Goal: Task Accomplishment & Management: Use online tool/utility

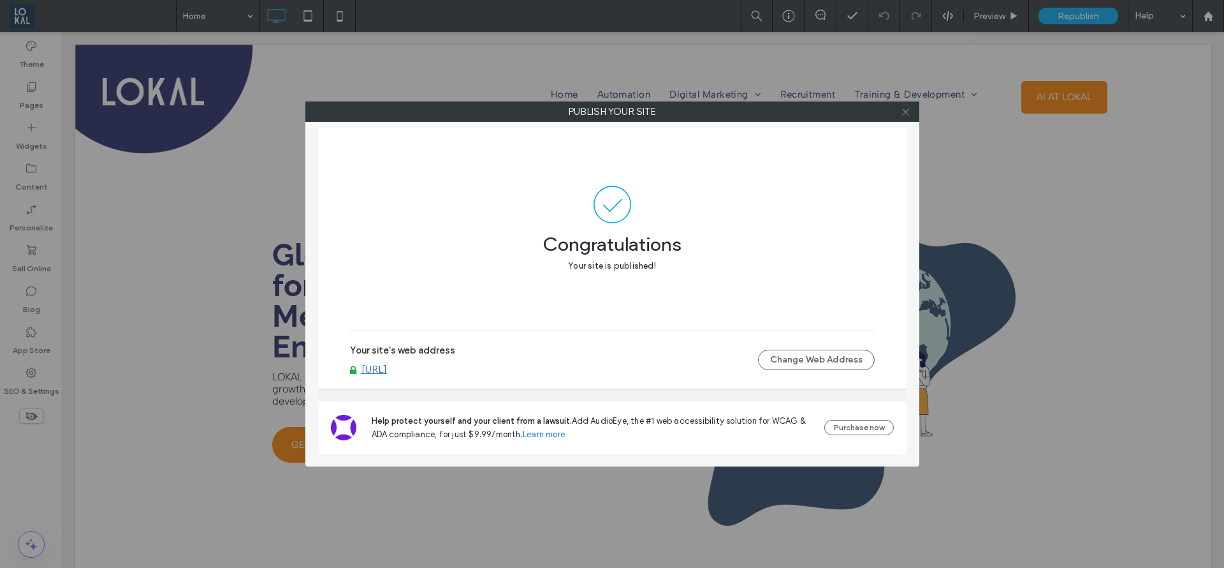
click at [907, 109] on icon at bounding box center [906, 112] width 10 height 10
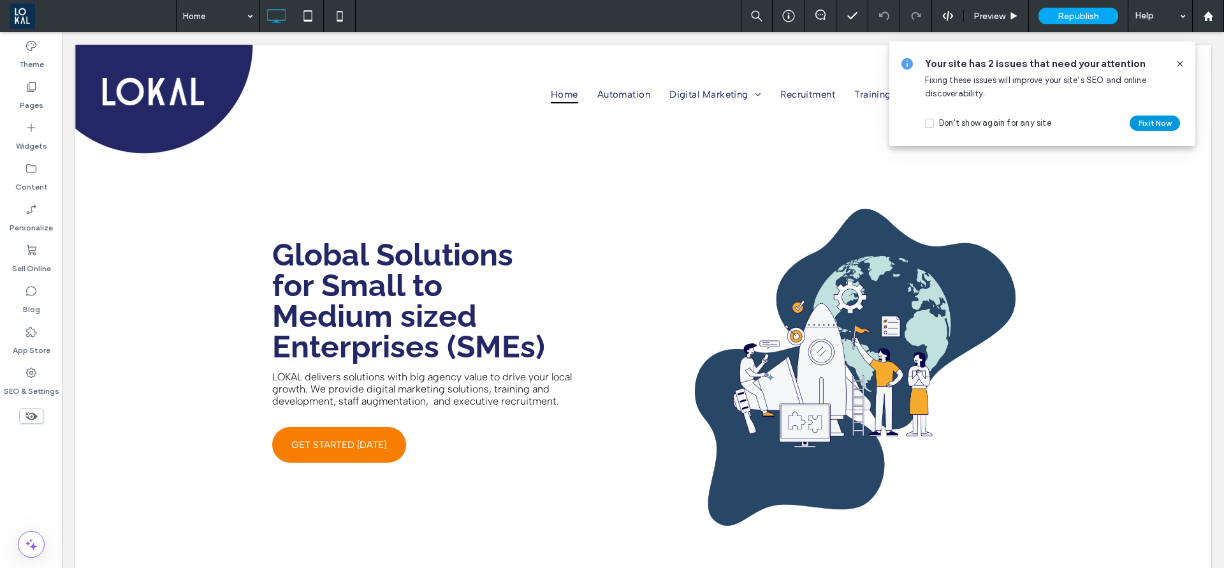
click at [1142, 119] on button "Fix it Now" at bounding box center [1155, 122] width 50 height 15
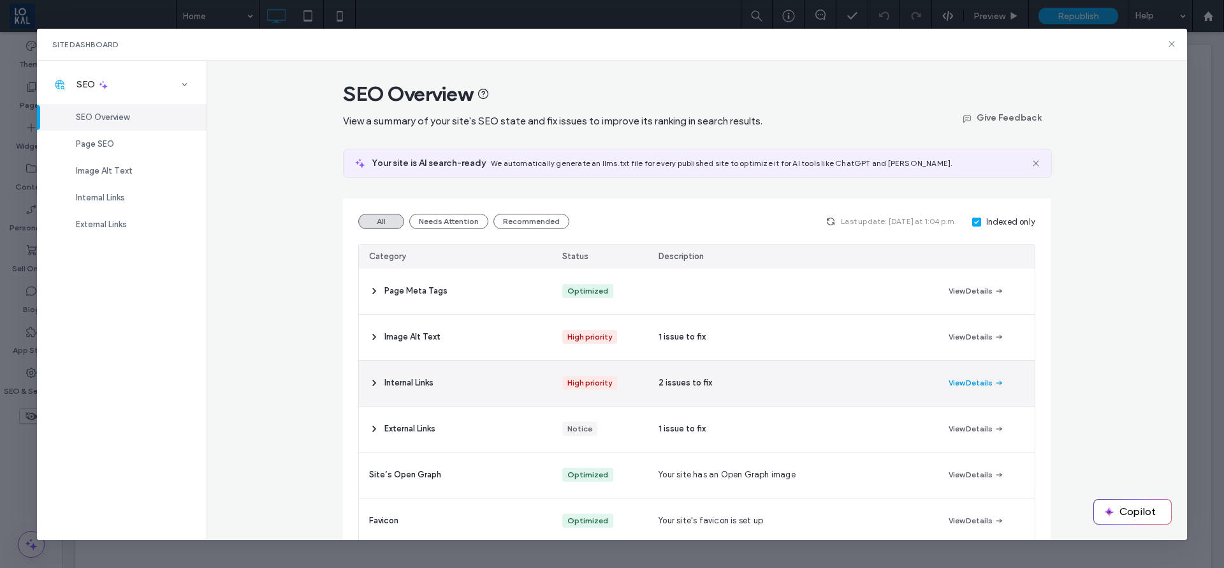
click at [959, 383] on button "View Details" at bounding box center [976, 382] width 55 height 15
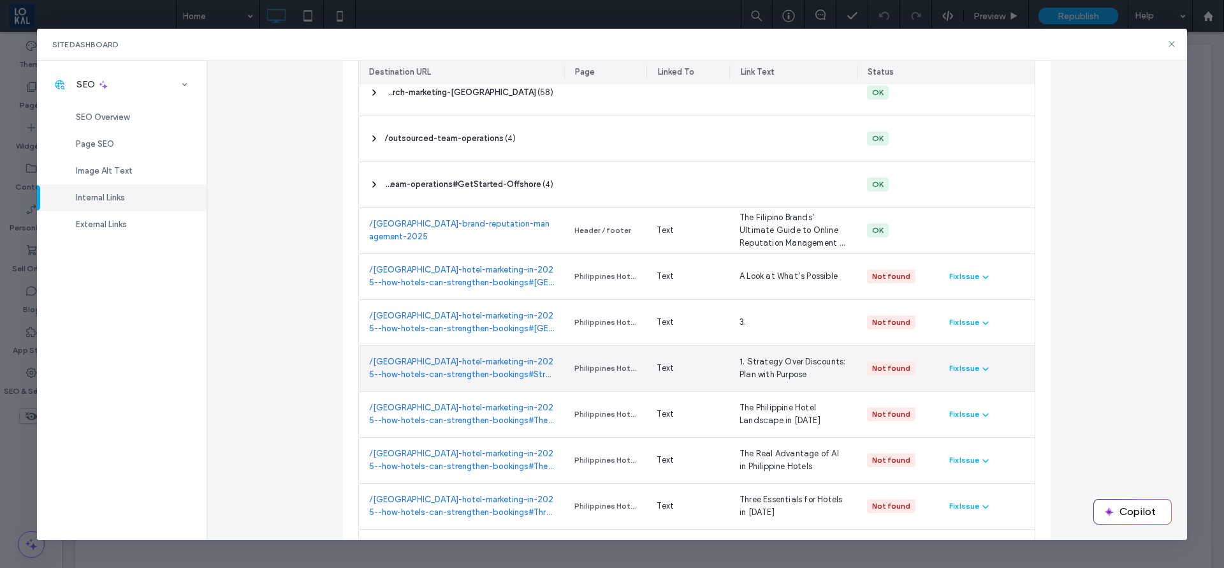
scroll to position [6409, 0]
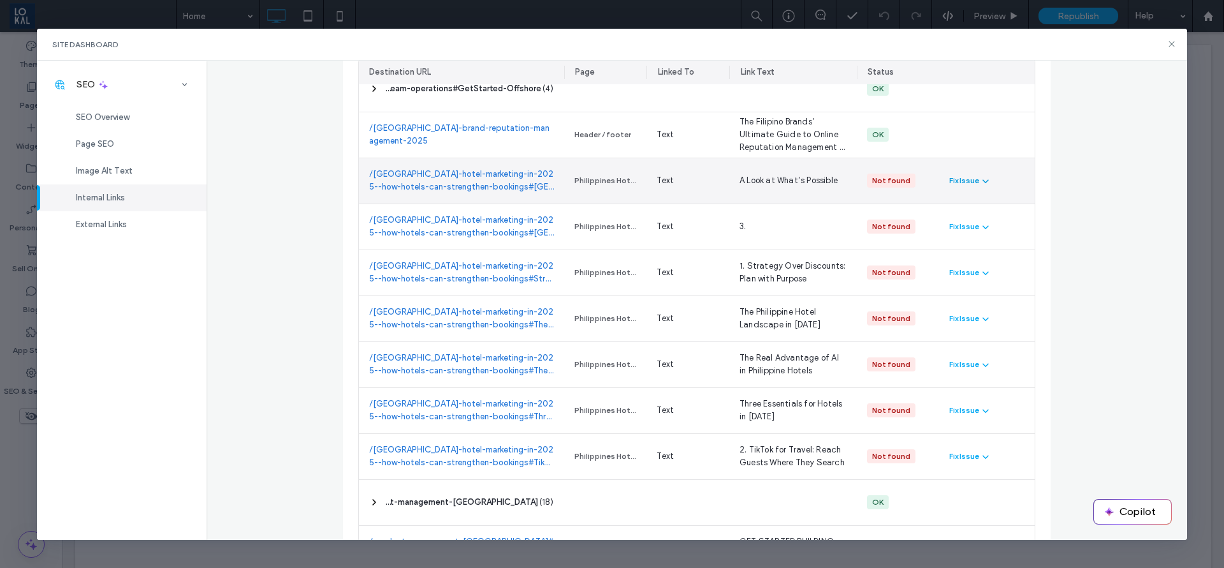
click at [968, 180] on div "Fix Issue" at bounding box center [965, 180] width 30 height 11
click at [975, 242] on div "Redirect Link" at bounding box center [1000, 235] width 114 height 24
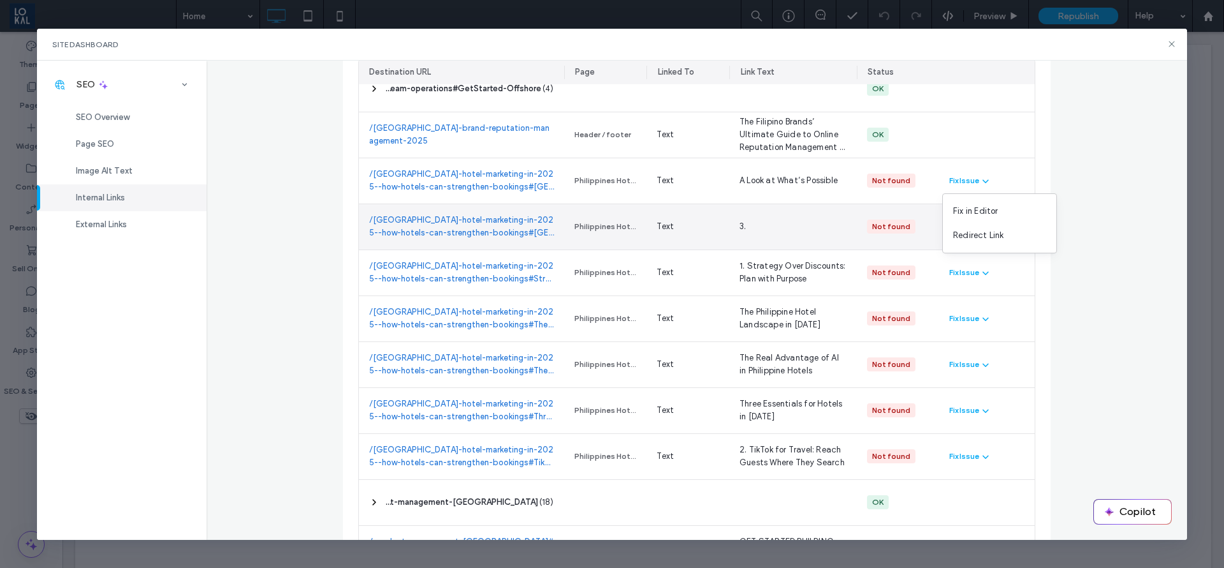
click at [929, 224] on div "Not found" at bounding box center [898, 226] width 83 height 45
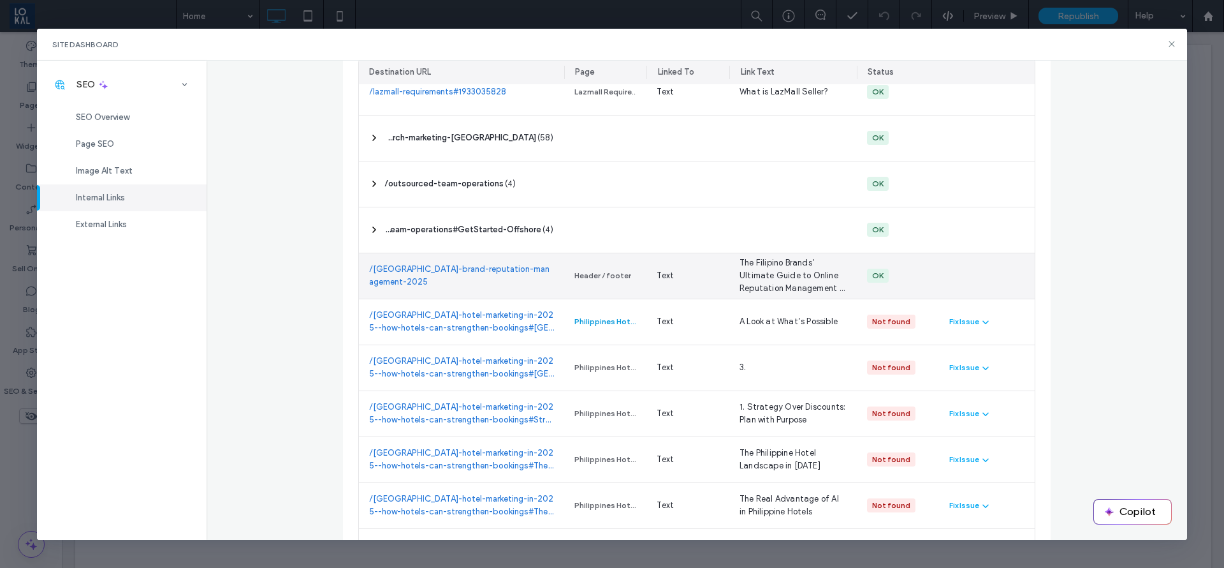
scroll to position [6218, 0]
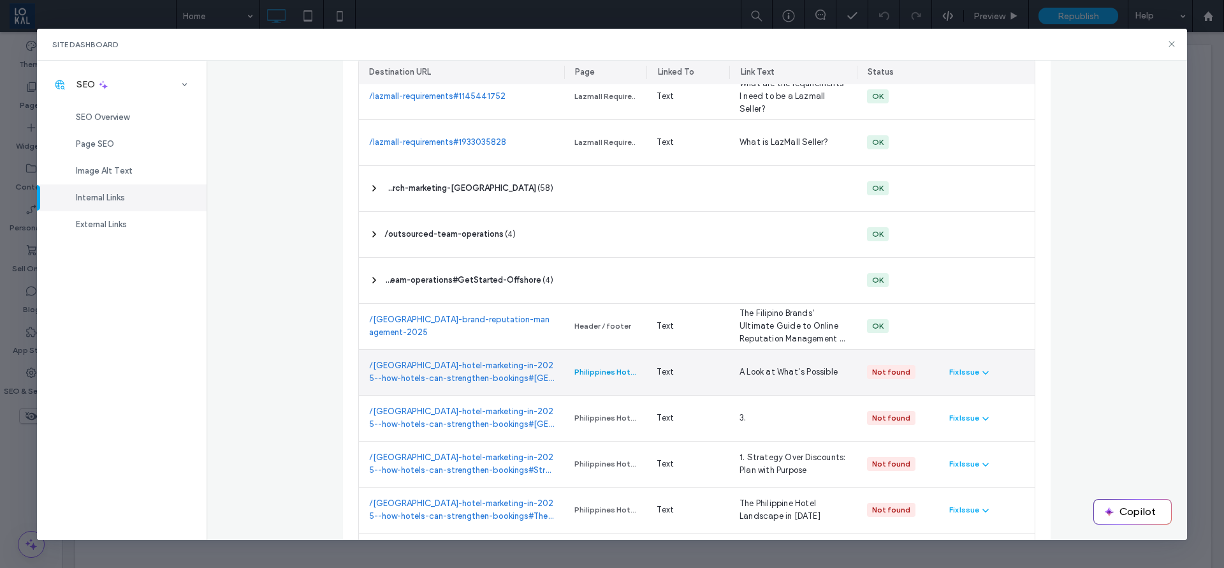
click at [582, 371] on div "Philippines Hotel Marketing in [DATE]: How Hotels Can Strengthen Bookings" at bounding box center [606, 371] width 62 height 11
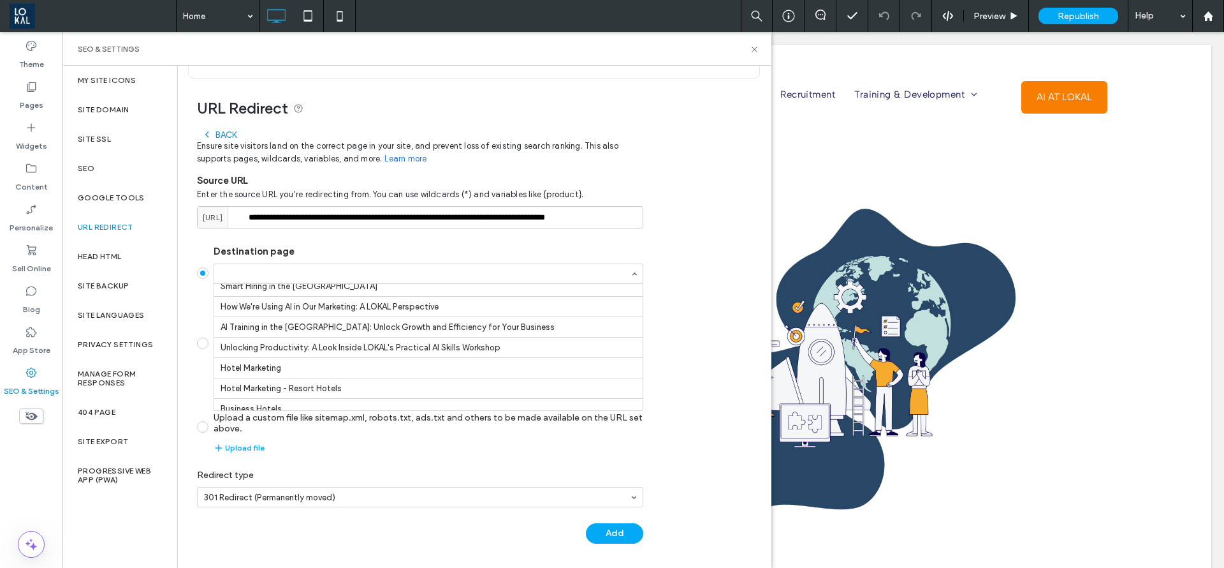
scroll to position [1281, 0]
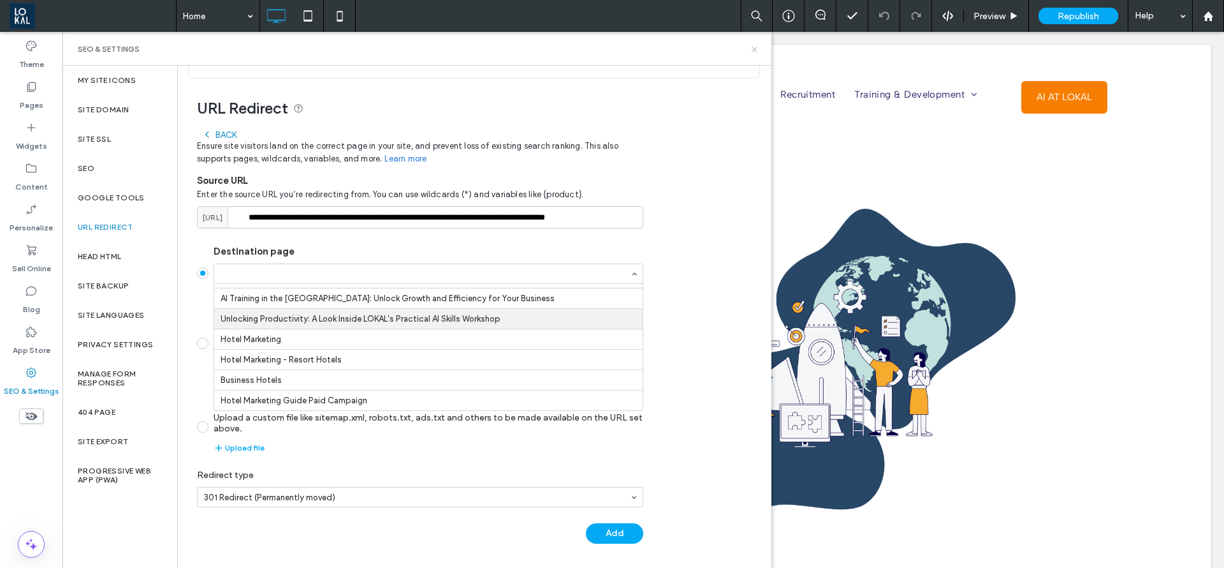
click at [751, 48] on icon at bounding box center [755, 50] width 10 height 10
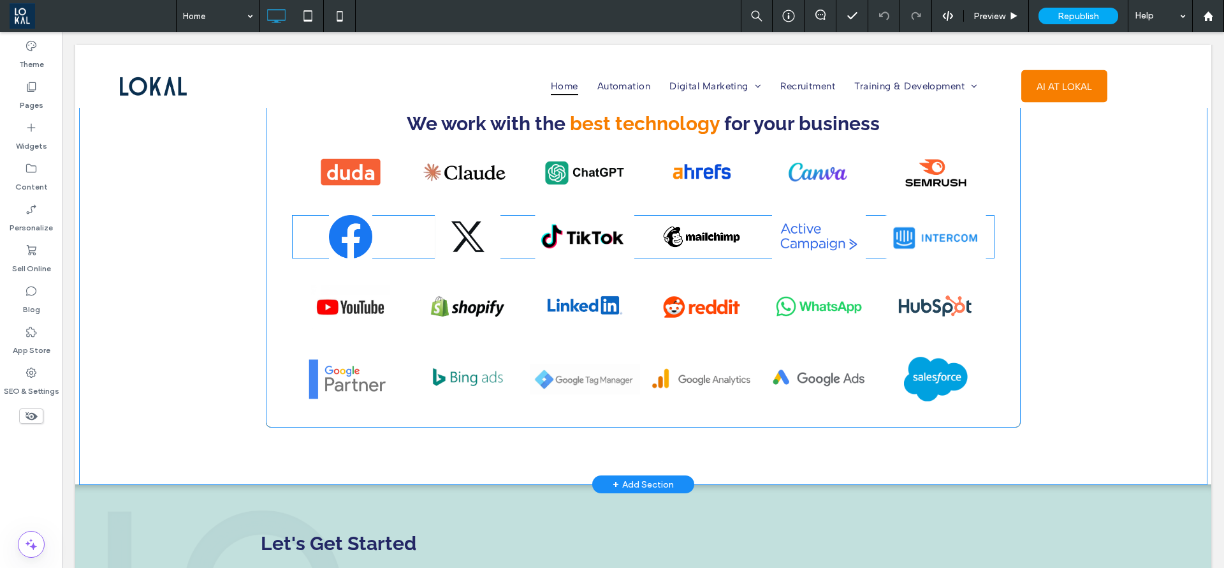
scroll to position [1530, 0]
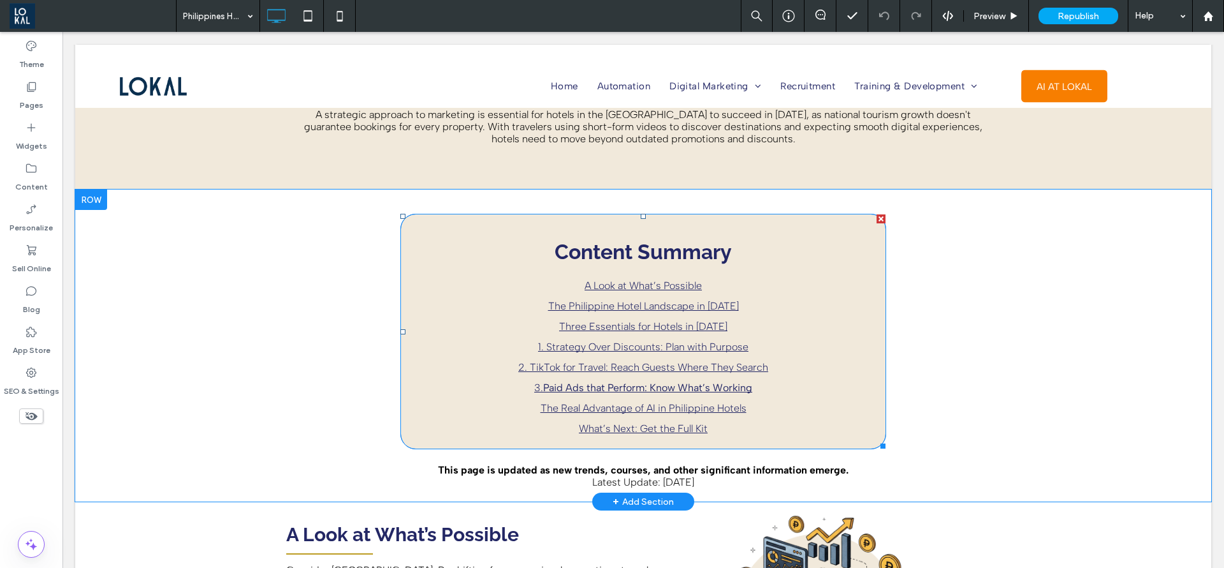
click at [613, 288] on link "A Look at What’s Possible" at bounding box center [643, 285] width 117 height 12
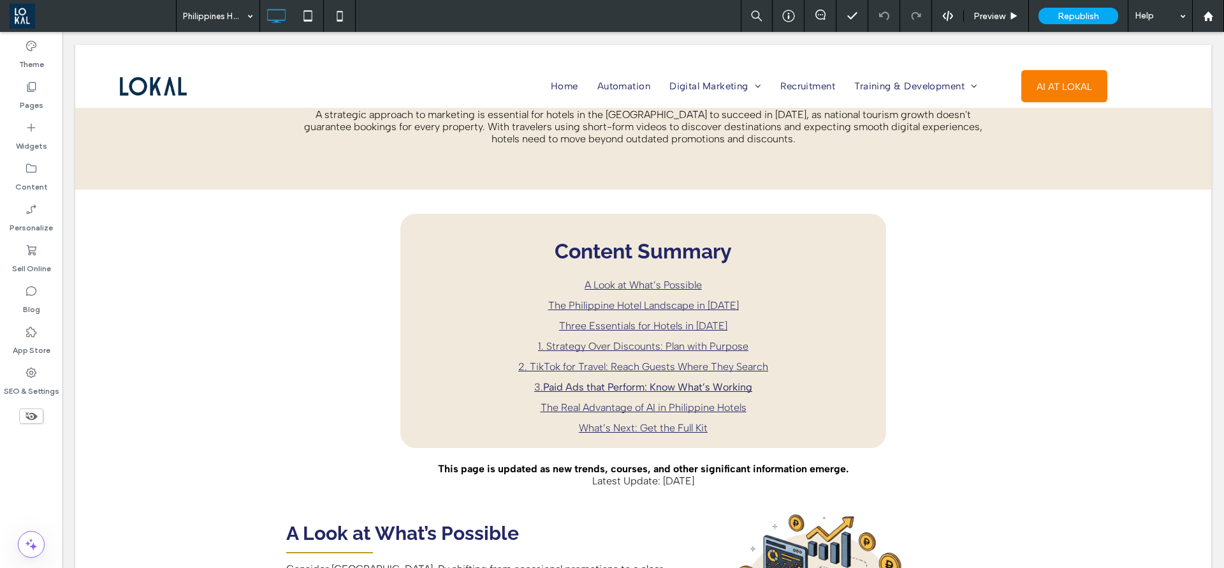
click at [641, 279] on link "A Look at What’s Possible" at bounding box center [643, 285] width 117 height 12
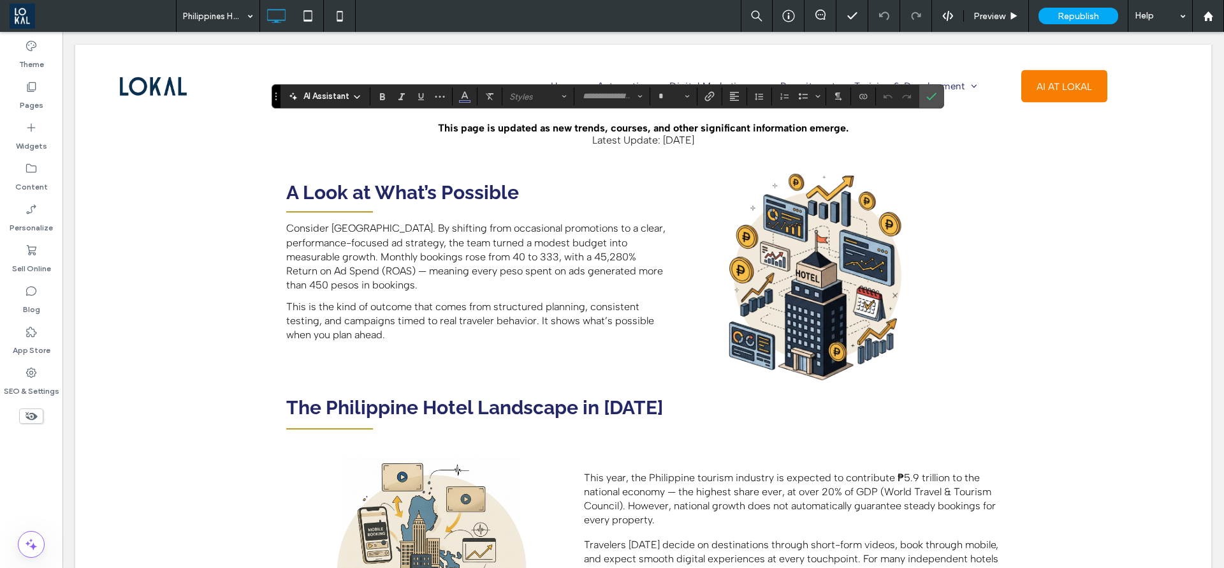
scroll to position [544, 0]
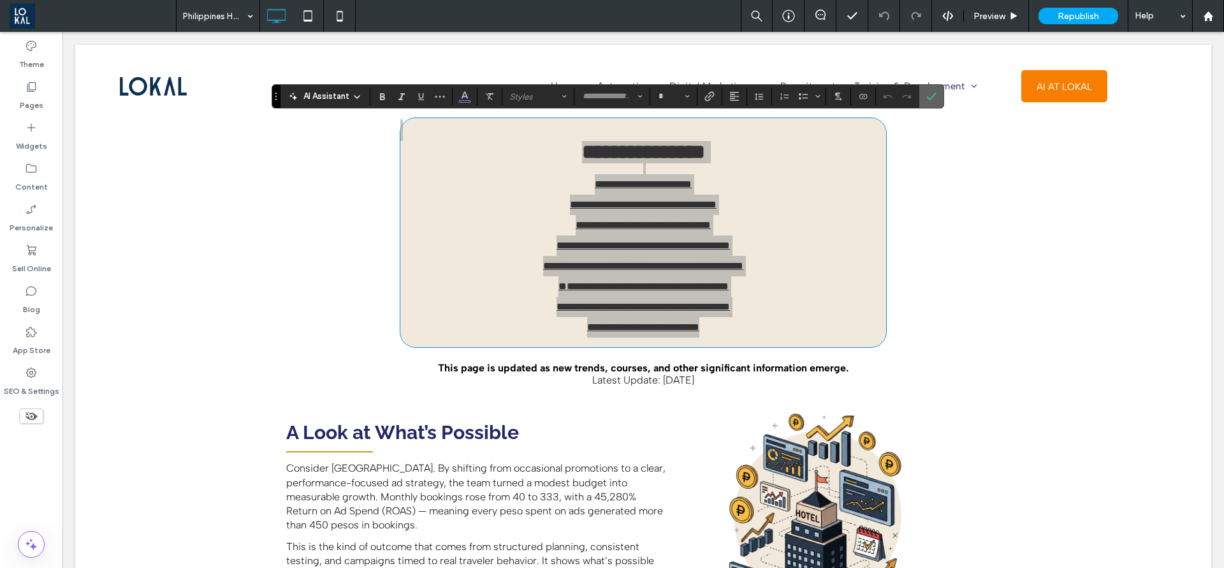
drag, startPoint x: 927, startPoint y: 99, endPoint x: 297, endPoint y: 329, distance: 670.8
click at [927, 99] on icon "Confirm" at bounding box center [932, 96] width 10 height 10
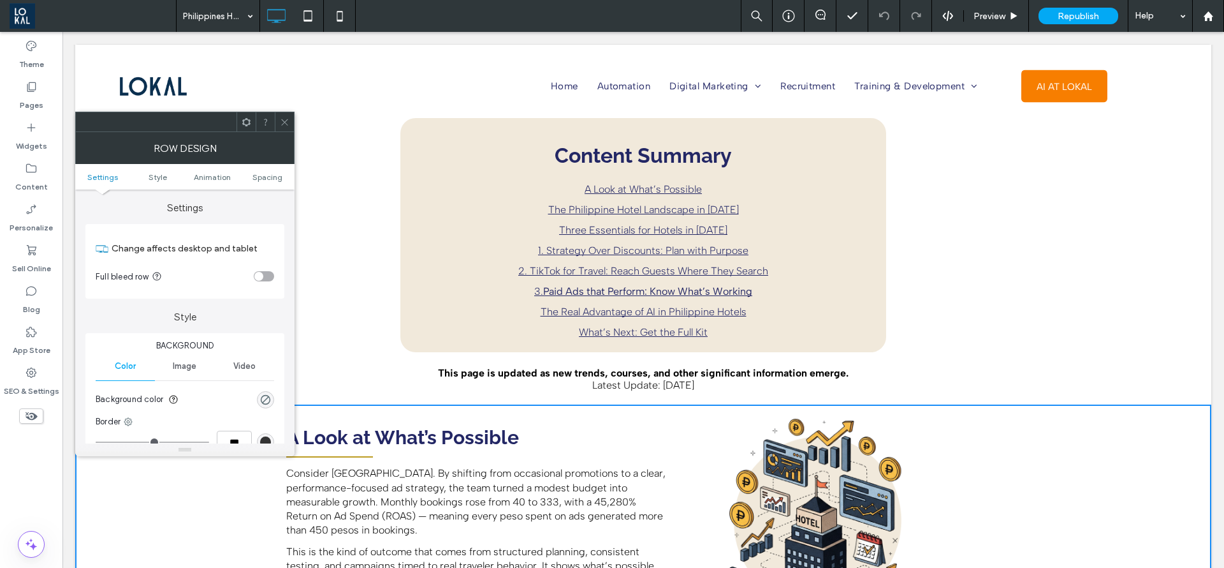
scroll to position [287, 0]
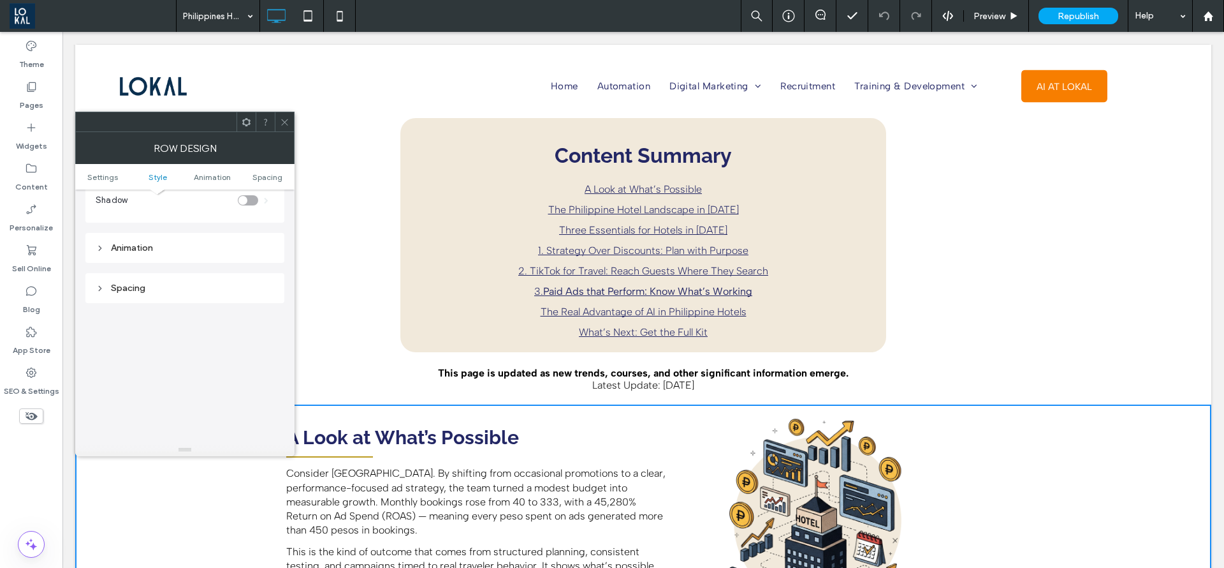
click at [278, 119] on div at bounding box center [284, 121] width 19 height 19
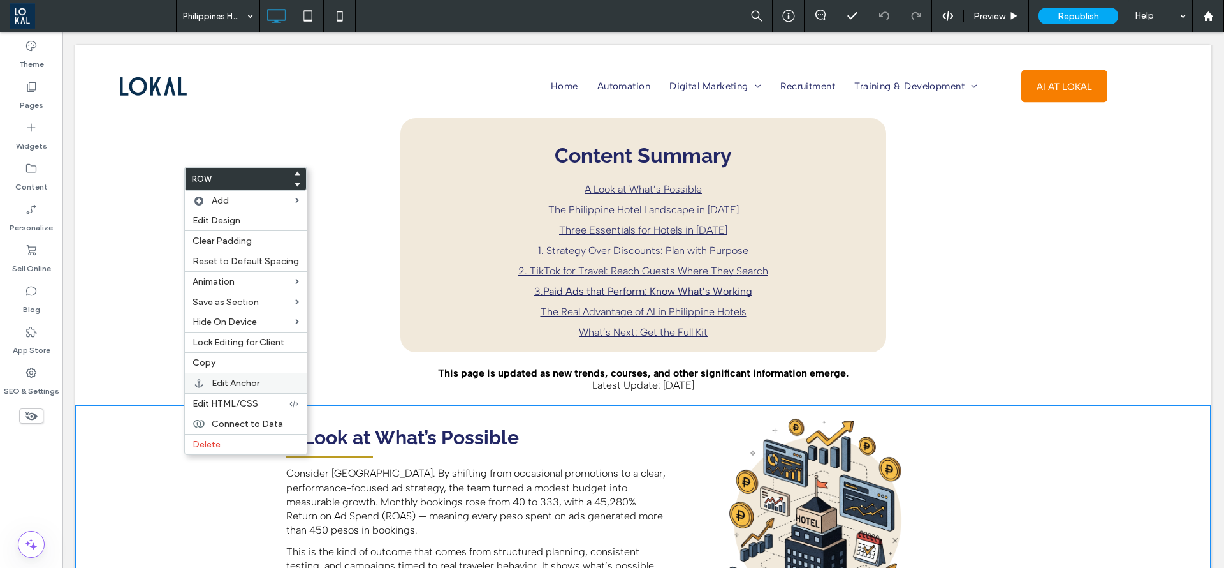
click at [226, 378] on span "Edit Anchor" at bounding box center [236, 383] width 48 height 11
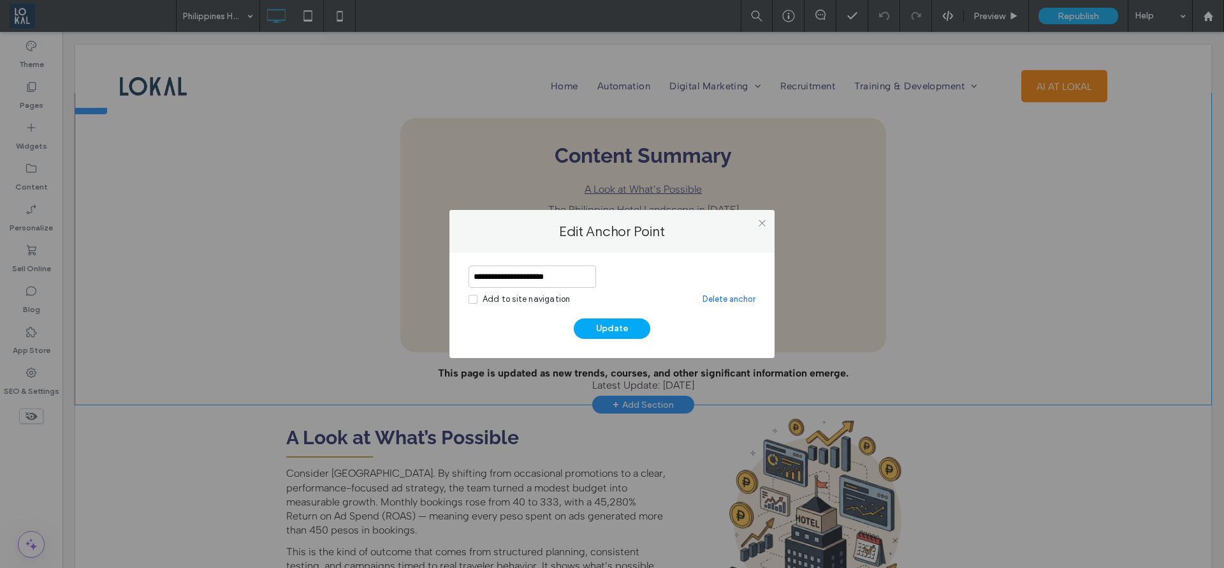
drag, startPoint x: 573, startPoint y: 270, endPoint x: 413, endPoint y: 273, distance: 160.1
click at [413, 273] on div "**********" at bounding box center [612, 284] width 1224 height 568
type input "**********"
click at [585, 331] on button "Update" at bounding box center [612, 328] width 77 height 20
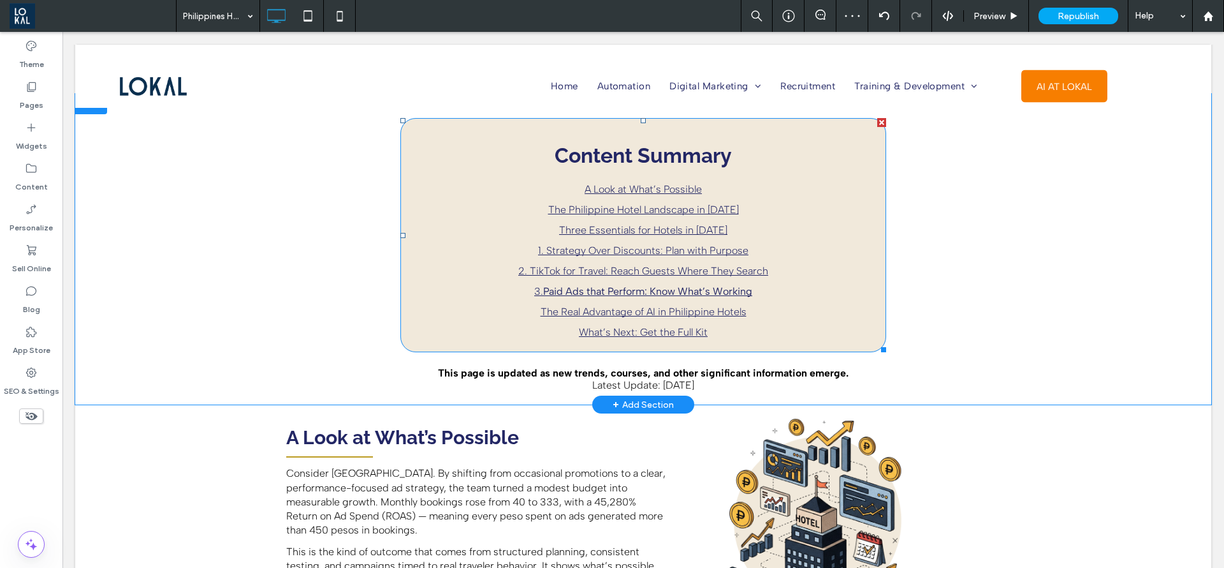
click at [626, 189] on link "A Look at What’s Possible" at bounding box center [643, 189] width 117 height 12
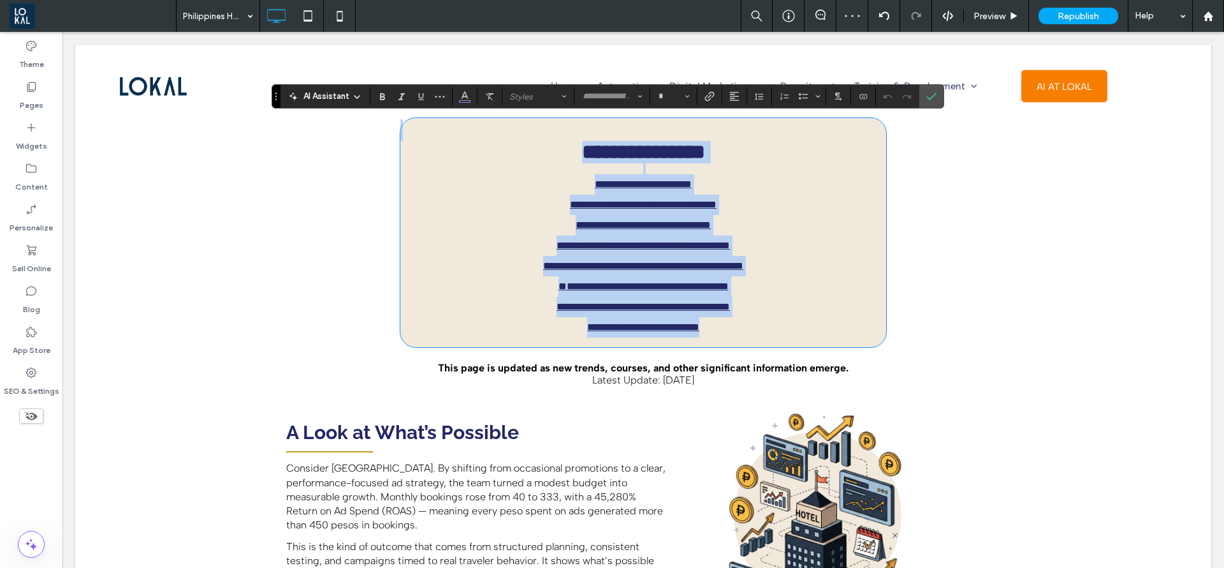
click at [710, 190] on p "**********" at bounding box center [643, 225] width 486 height 102
type input "**********"
type input "**"
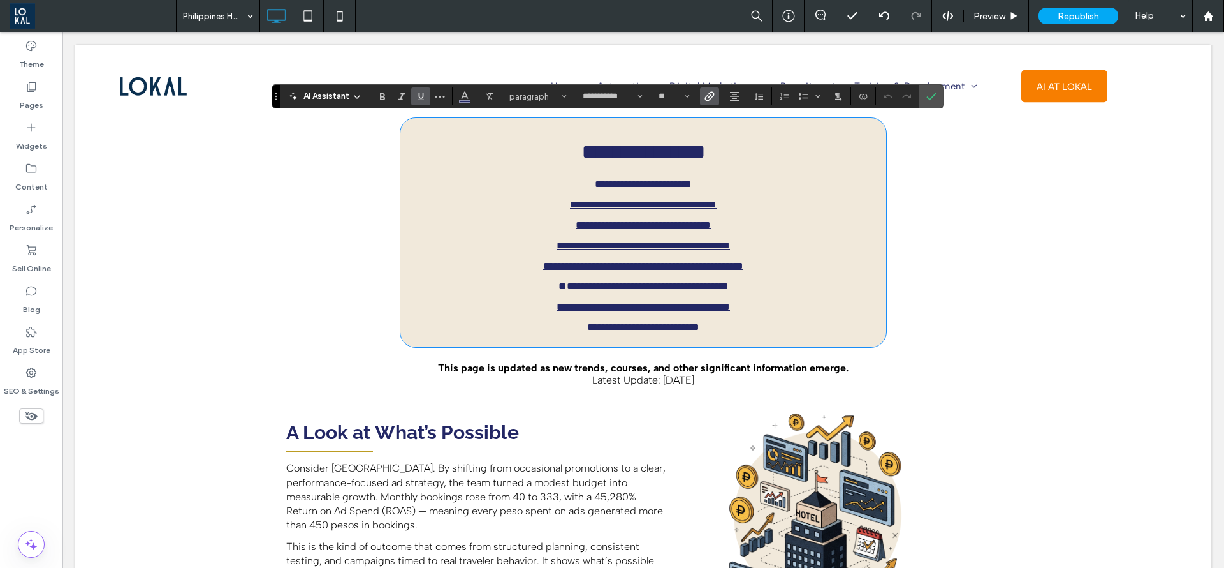
drag, startPoint x: 499, startPoint y: 177, endPoint x: 573, endPoint y: 179, distance: 73.3
click at [494, 177] on div "**********" at bounding box center [643, 228] width 486 height 218
drag, startPoint x: 573, startPoint y: 191, endPoint x: 709, endPoint y: 131, distance: 148.8
click at [702, 189] on p "**********" at bounding box center [643, 225] width 486 height 102
click at [705, 91] on icon "Link" at bounding box center [710, 96] width 10 height 10
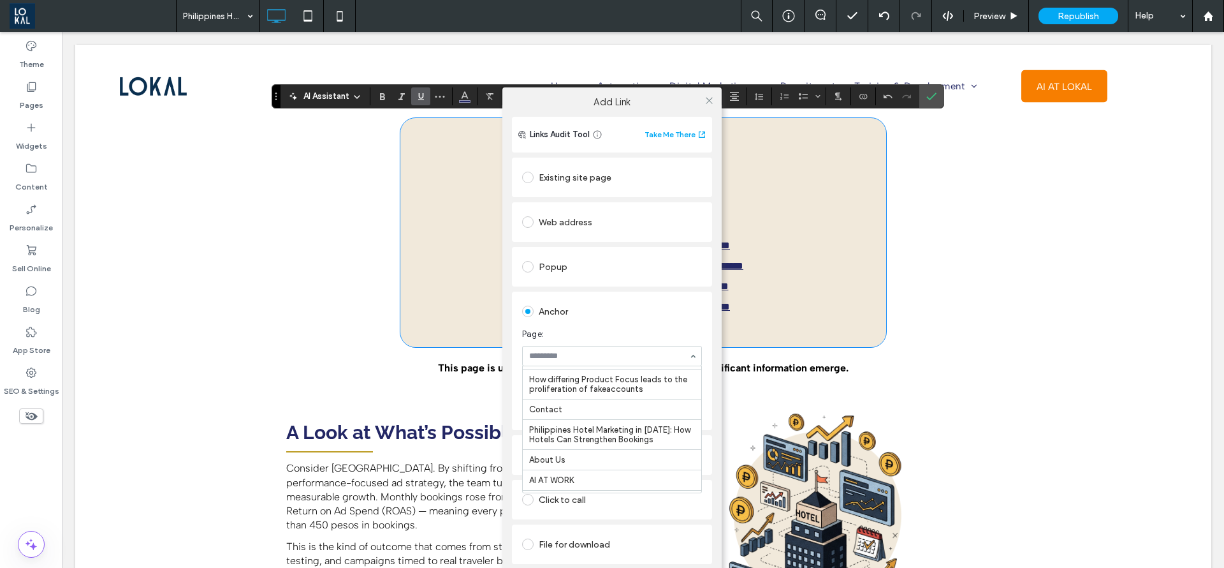
scroll to position [1168, 0]
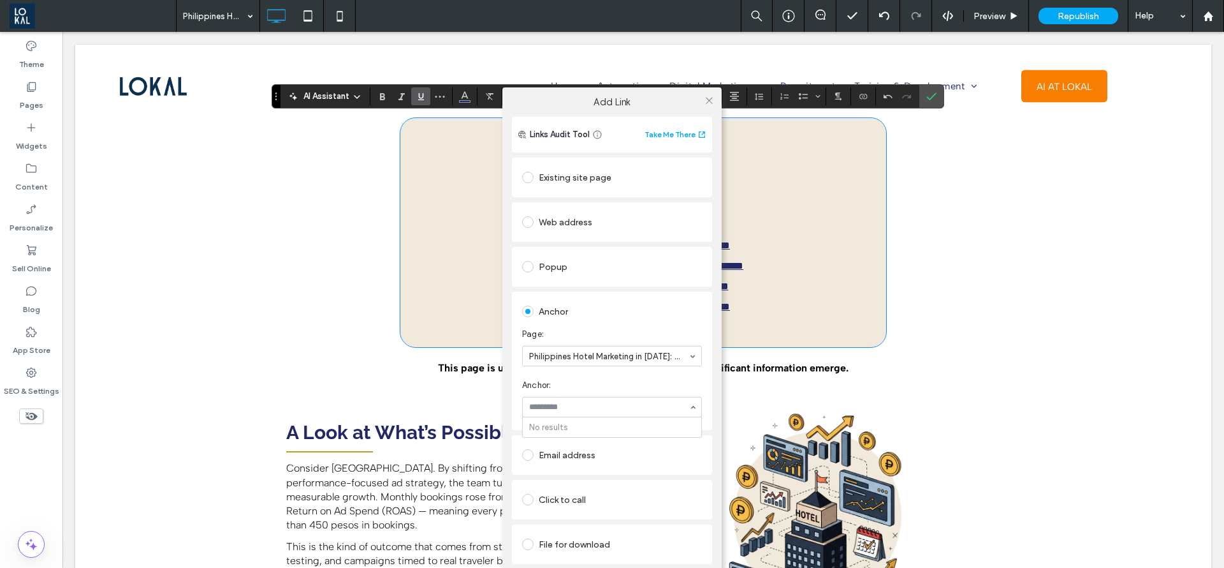
click at [583, 407] on input at bounding box center [608, 406] width 159 height 9
click at [693, 406] on div "No results" at bounding box center [612, 407] width 180 height 20
click at [712, 99] on icon at bounding box center [710, 101] width 10 height 10
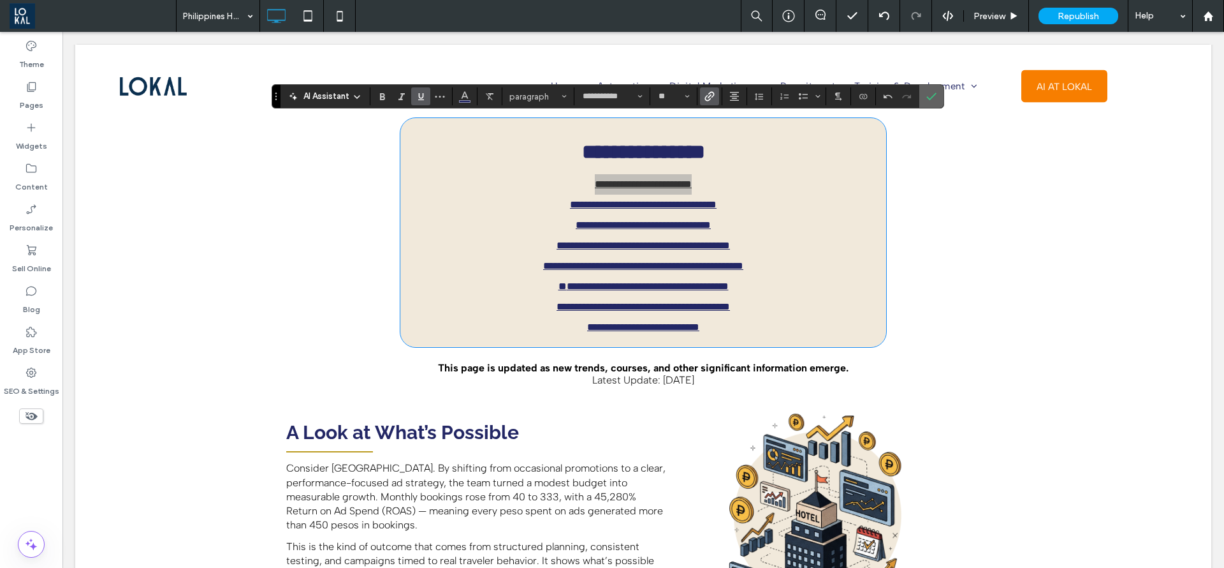
click at [939, 94] on label "Confirm" at bounding box center [931, 96] width 19 height 23
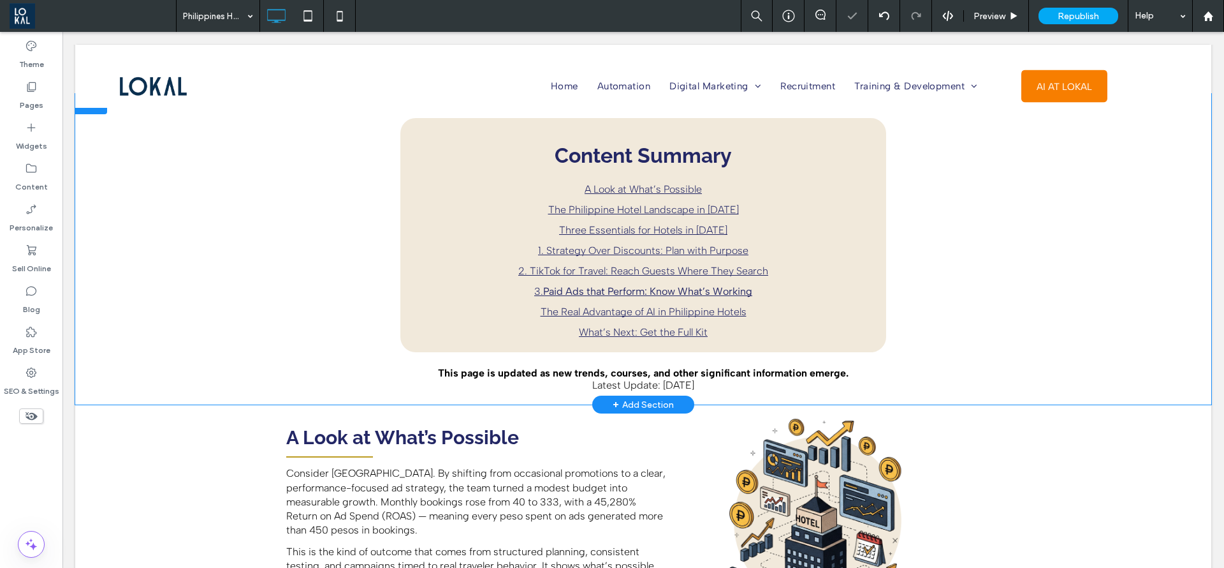
scroll to position [448, 0]
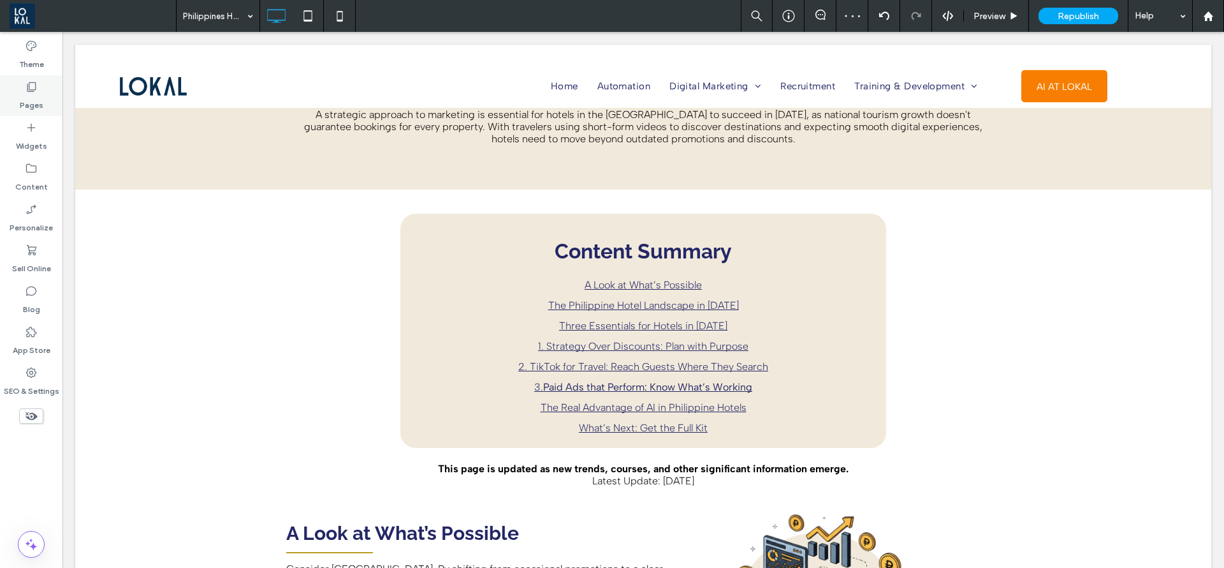
click at [27, 103] on label "Pages" at bounding box center [32, 102] width 24 height 18
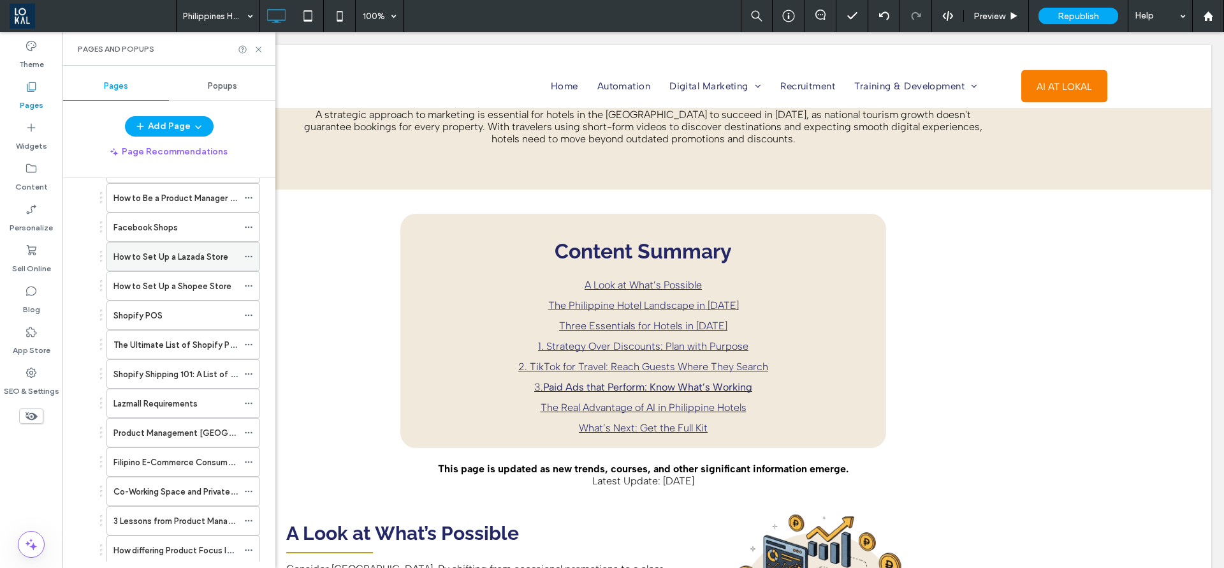
scroll to position [720, 0]
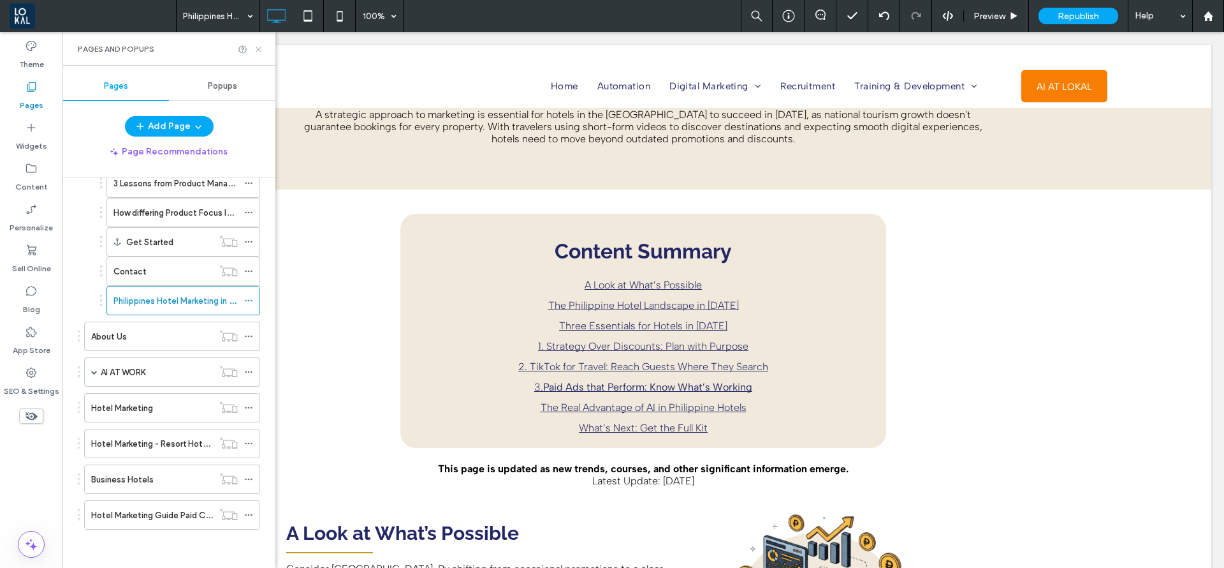
click at [258, 45] on icon at bounding box center [259, 50] width 10 height 10
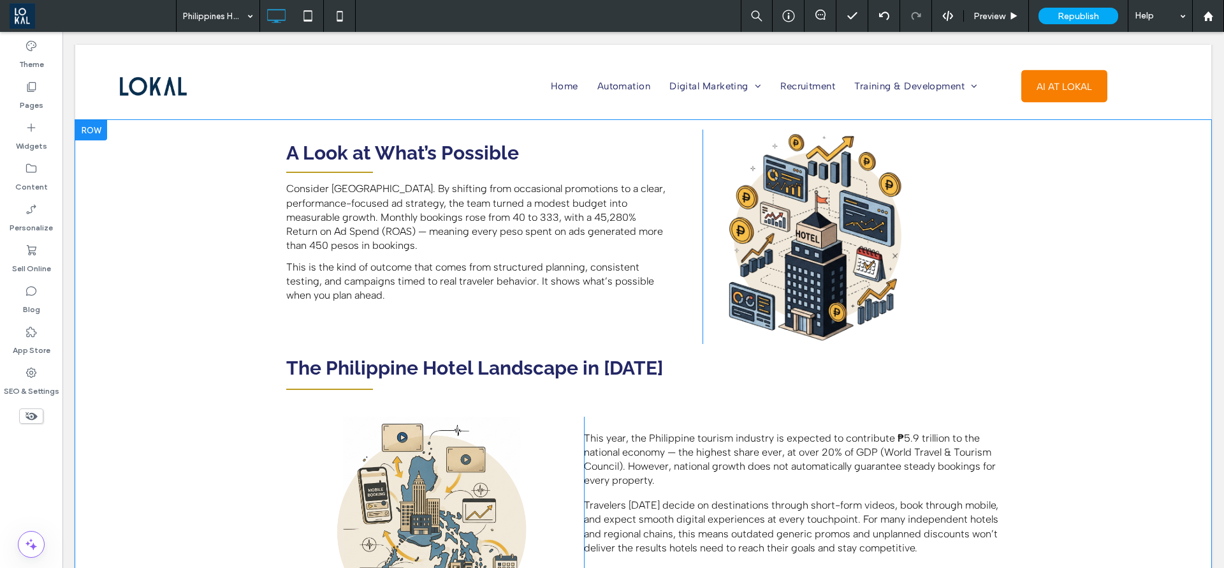
scroll to position [831, 0]
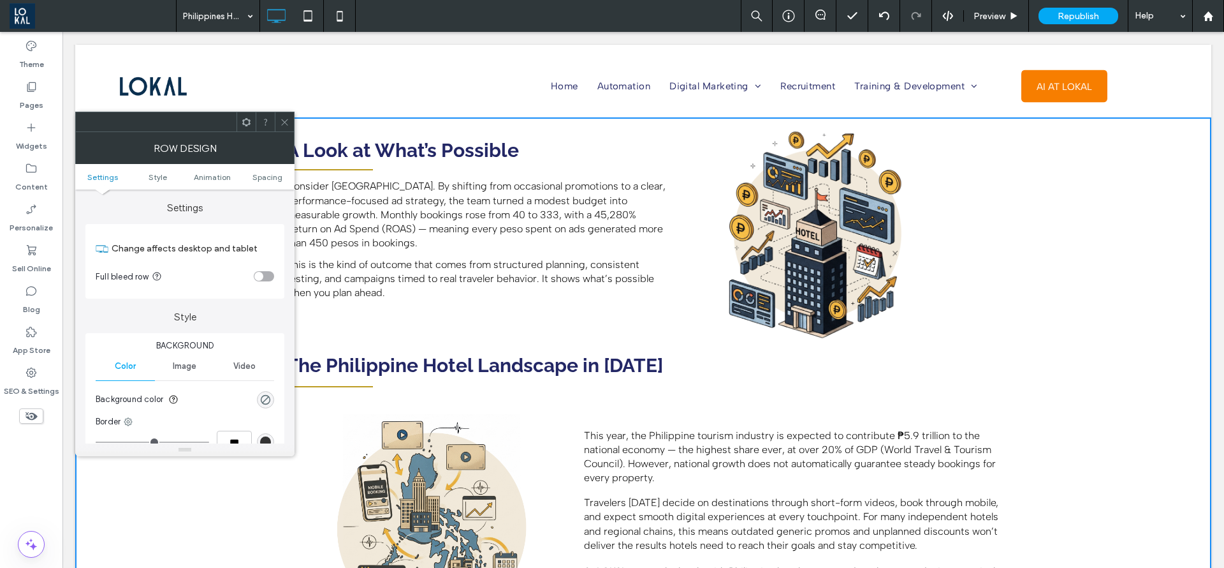
click at [283, 114] on span at bounding box center [285, 121] width 10 height 19
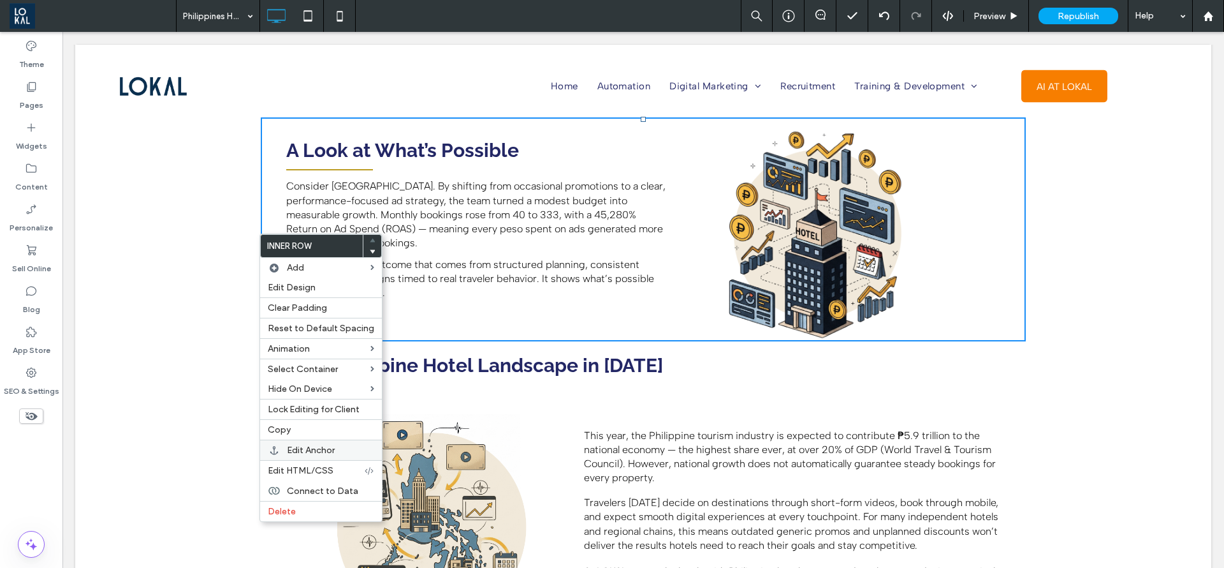
click at [275, 446] on icon at bounding box center [274, 450] width 9 height 9
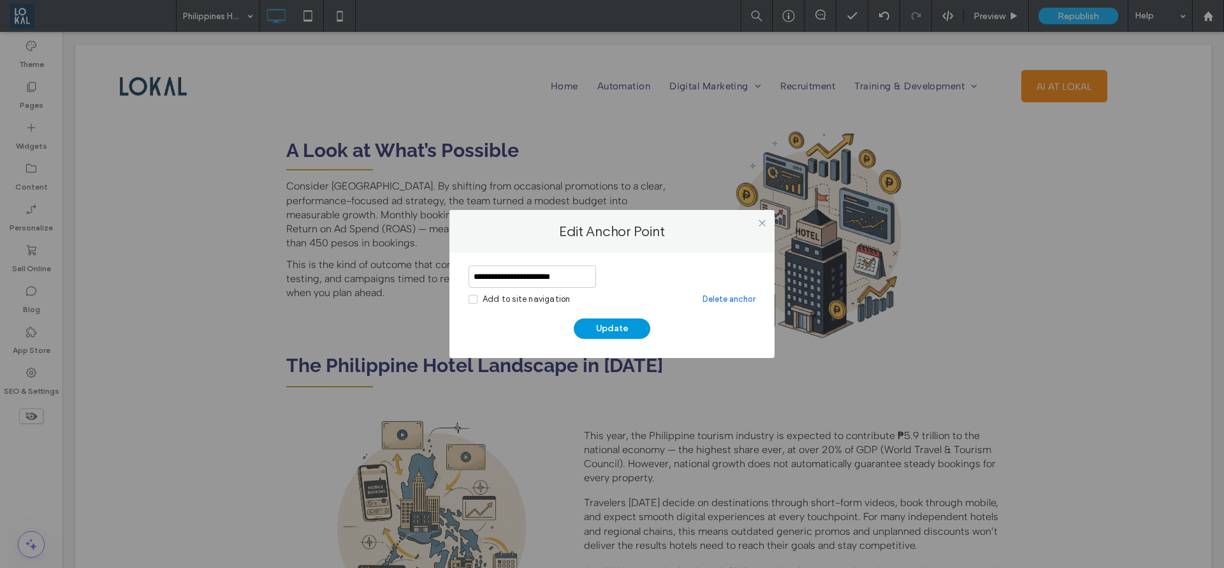
click at [599, 332] on button "Update" at bounding box center [612, 328] width 77 height 20
click at [601, 328] on div at bounding box center [612, 284] width 1224 height 568
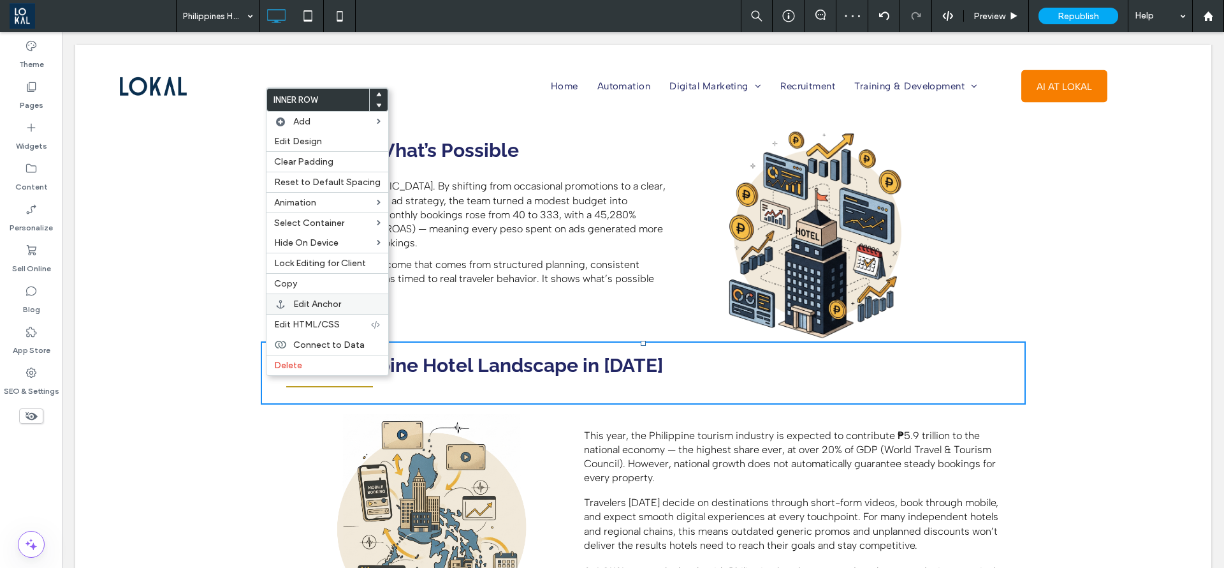
click at [293, 305] on span "Edit Anchor" at bounding box center [317, 303] width 48 height 11
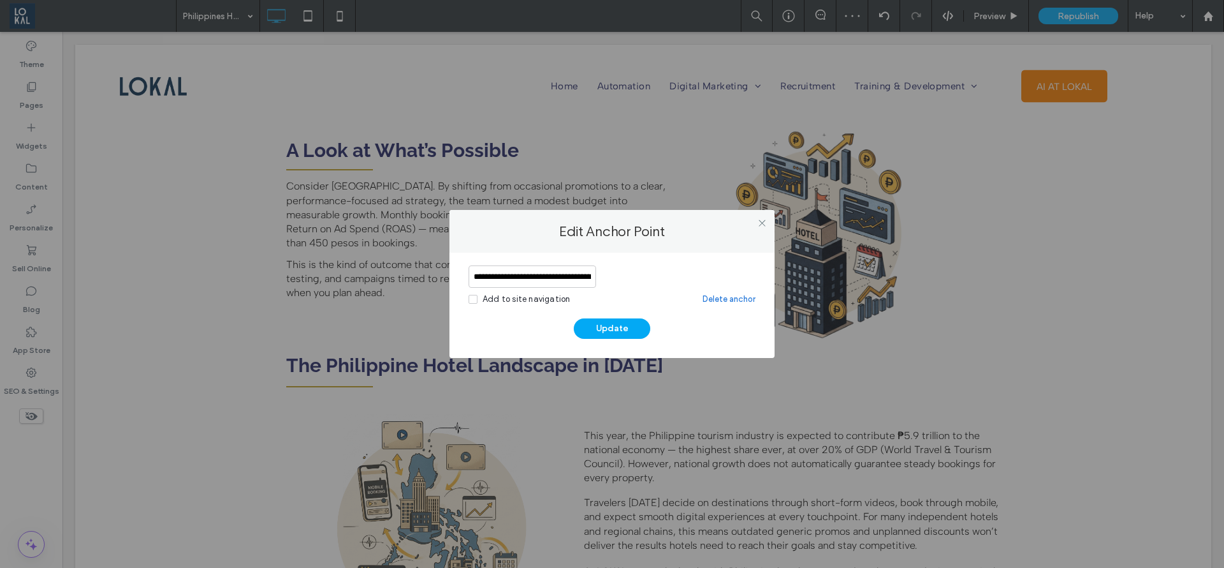
scroll to position [0, 33]
click at [599, 322] on button "Update" at bounding box center [612, 328] width 77 height 20
